Goal: Task Accomplishment & Management: Complete application form

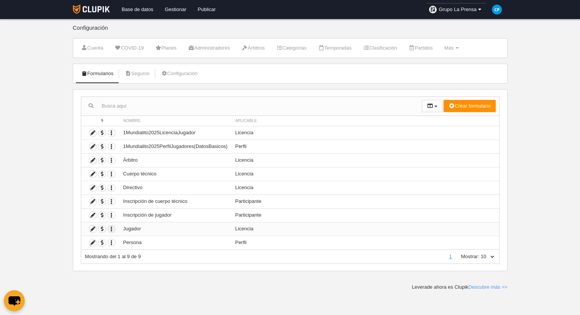
click at [113, 229] on icon "button" at bounding box center [111, 228] width 7 height 7
click at [98, 226] on td at bounding box center [100, 229] width 38 height 14
click at [93, 227] on icon at bounding box center [92, 228] width 7 height 7
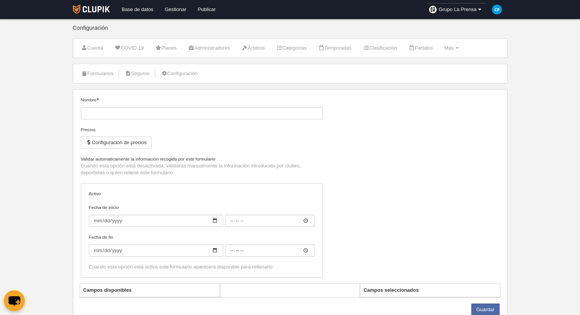
type input "Jugador"
checkbox input "true"
type input "[DATE]"
type input "00:00"
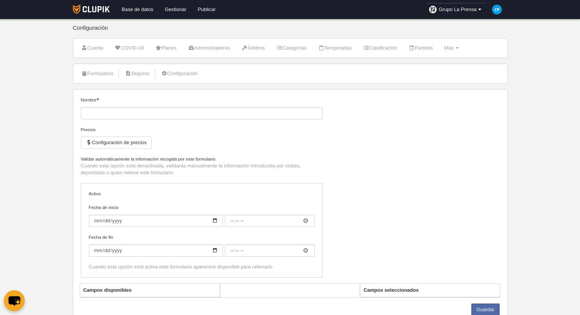
type input "[DATE]"
type input "00:00"
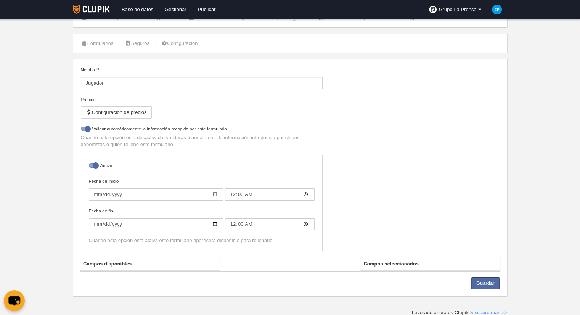
select select "selected"
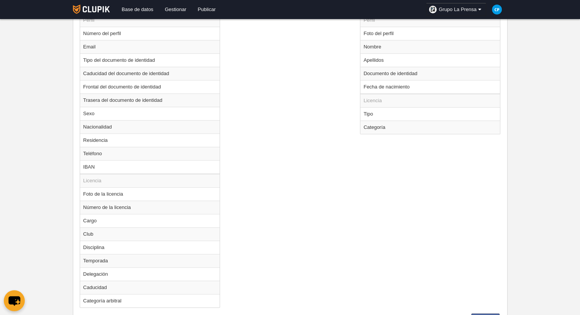
scroll to position [335, 0]
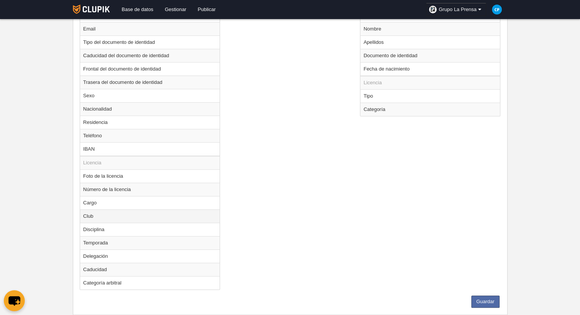
click at [183, 211] on td "Club" at bounding box center [149, 215] width 139 height 13
radio input "true"
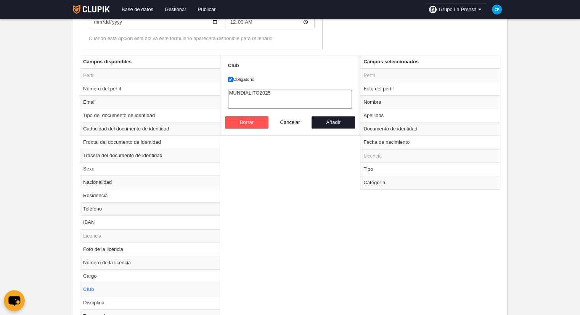
scroll to position [144, 0]
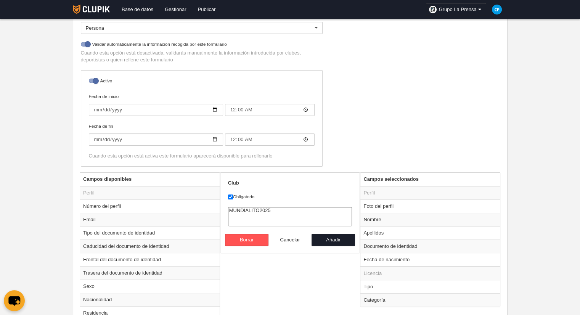
select select "9809096"
click at [255, 209] on option "MUNDIALITO2025" at bounding box center [289, 210] width 123 height 6
click at [267, 197] on label "Obligatorio" at bounding box center [290, 196] width 124 height 7
click at [233, 197] on input "Obligatorio" at bounding box center [230, 196] width 5 height 5
checkbox input "false"
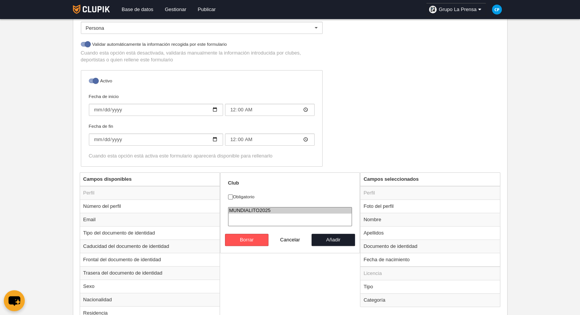
click at [273, 207] on option "MUNDIALITO2025" at bounding box center [289, 210] width 123 height 6
click at [332, 240] on button "Añadir" at bounding box center [332, 240] width 43 height 12
radio input "false"
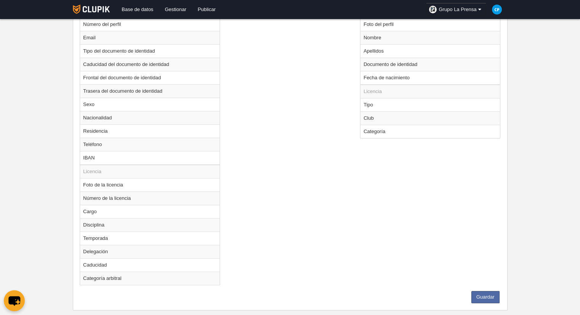
scroll to position [338, 0]
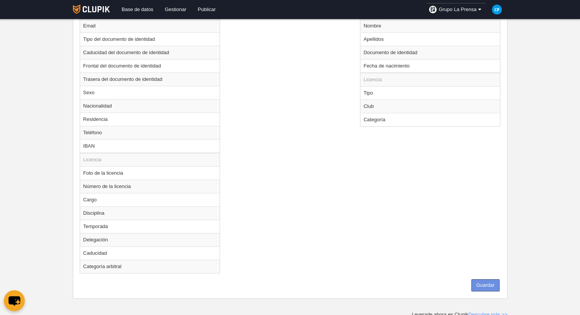
click at [482, 283] on button "Guardar" at bounding box center [485, 285] width 28 height 12
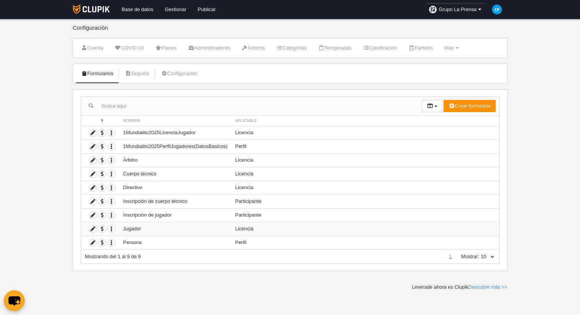
click at [248, 228] on td "Licencia" at bounding box center [365, 229] width 268 height 14
click at [93, 228] on icon at bounding box center [92, 228] width 7 height 7
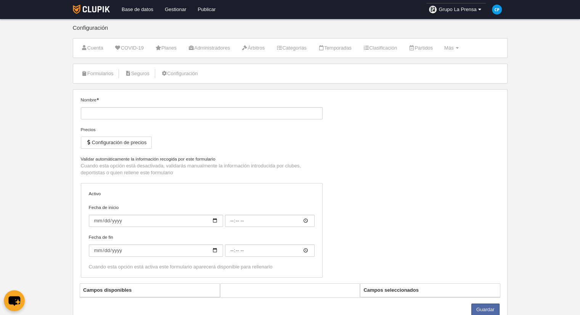
type input "Jugador"
checkbox input "true"
type input "[DATE]"
type input "00:00"
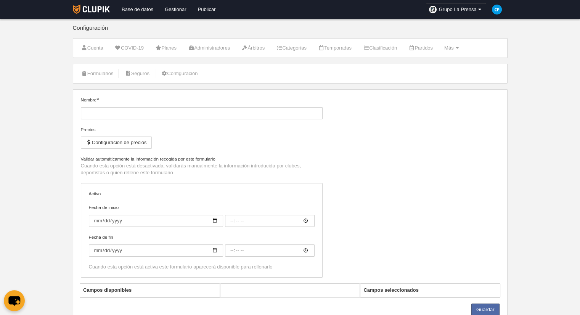
type input "[DATE]"
type input "00:00"
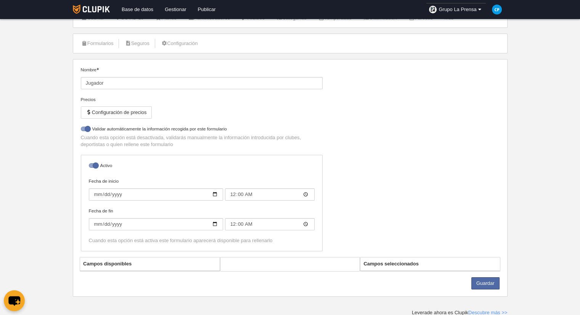
select select "selected"
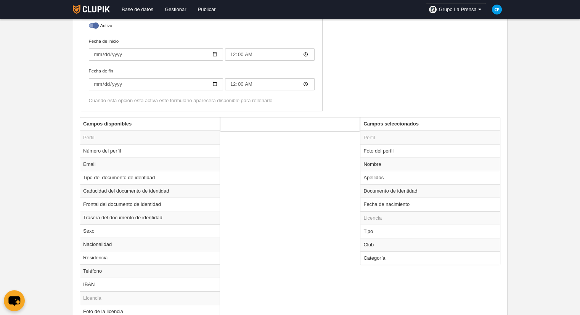
scroll to position [259, 0]
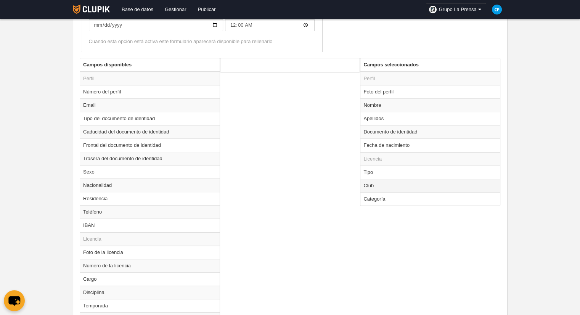
click at [375, 186] on td "Club" at bounding box center [429, 185] width 139 height 13
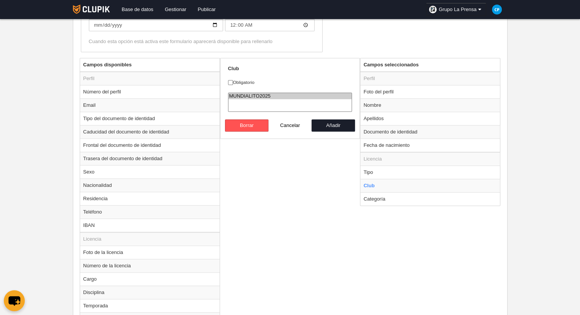
click at [259, 94] on option "MUNDIALITO2025" at bounding box center [289, 96] width 123 height 6
click at [328, 123] on button "Añadir" at bounding box center [332, 125] width 43 height 12
radio input "false"
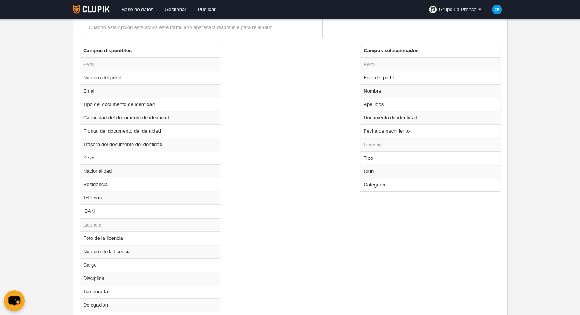
scroll to position [338, 0]
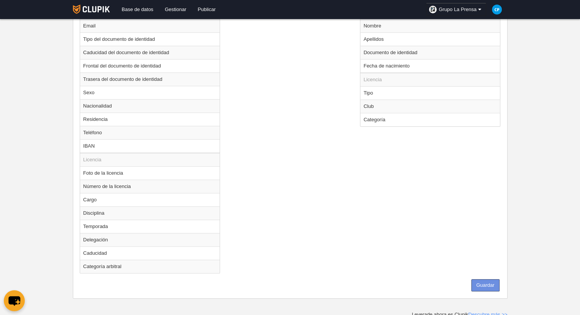
click at [480, 282] on button "Guardar" at bounding box center [485, 285] width 28 height 12
